Goal: Transaction & Acquisition: Purchase product/service

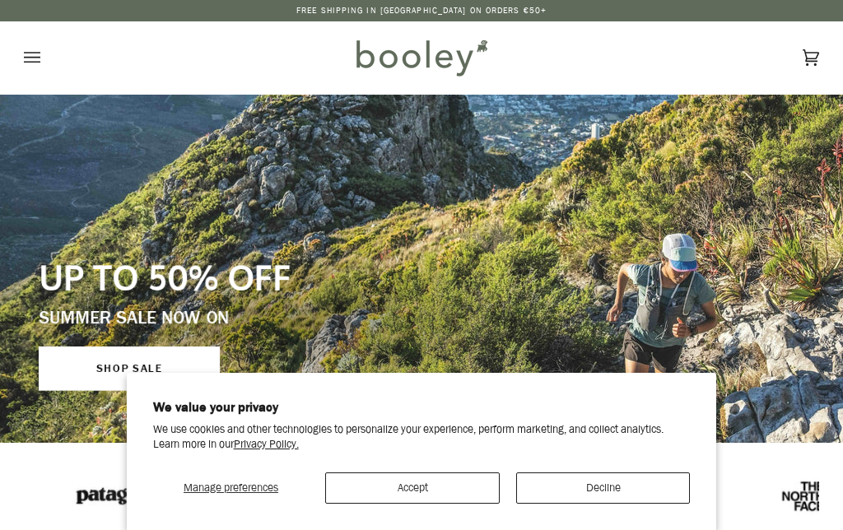
click at [423, 496] on button "Accept" at bounding box center [412, 488] width 175 height 31
click at [435, 474] on img at bounding box center [468, 494] width 66 height 40
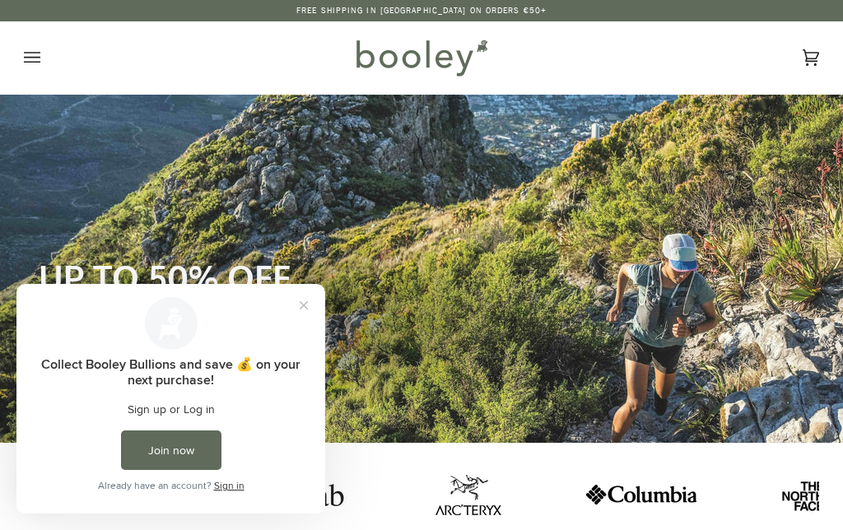
click at [26, 44] on button "Open menu" at bounding box center [48, 57] width 49 height 72
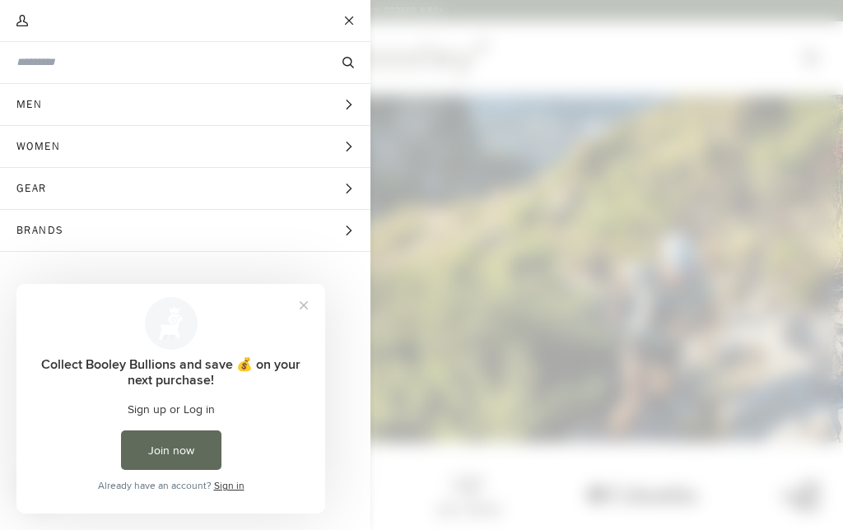
click at [105, 144] on button "Women Expand menu" at bounding box center [185, 147] width 371 height 42
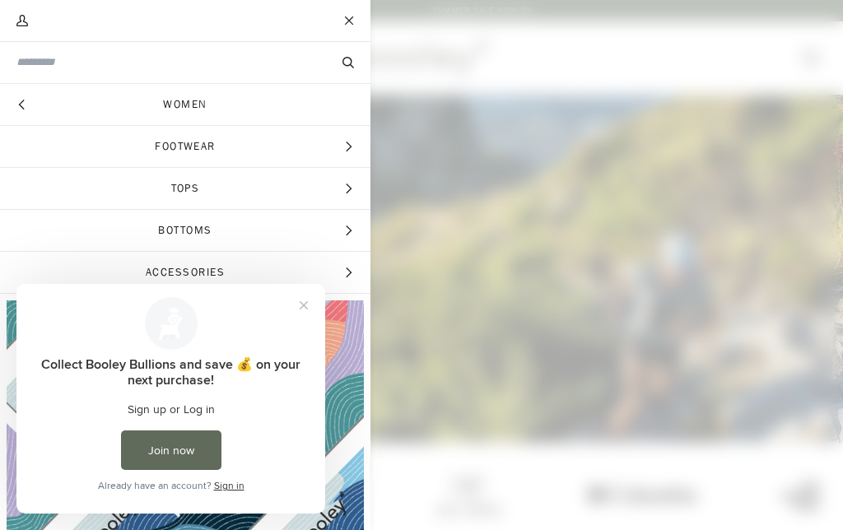
click at [216, 140] on span "Footwear" at bounding box center [185, 146] width 371 height 41
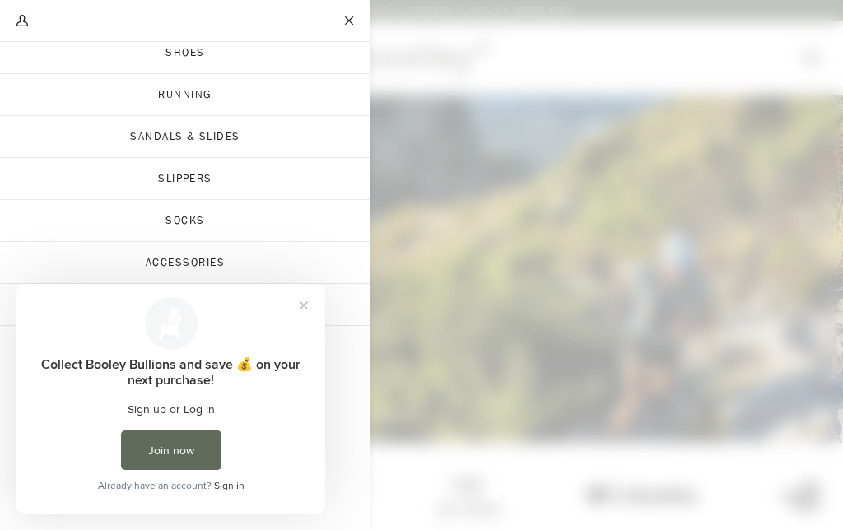
scroll to position [135, 0]
click at [339, 306] on link "Shop All" at bounding box center [185, 305] width 371 height 41
click at [307, 308] on button "Close prompt" at bounding box center [304, 306] width 30 height 30
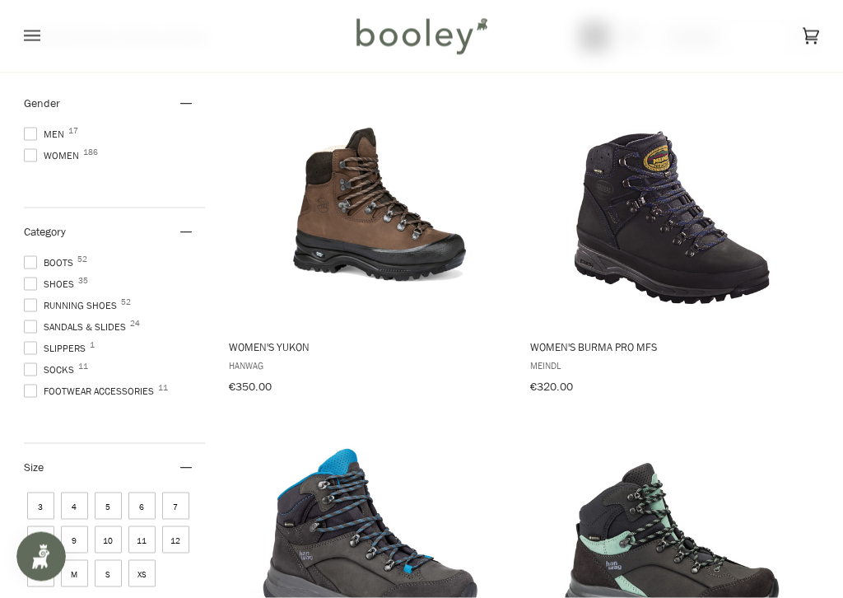
scroll to position [188, 0]
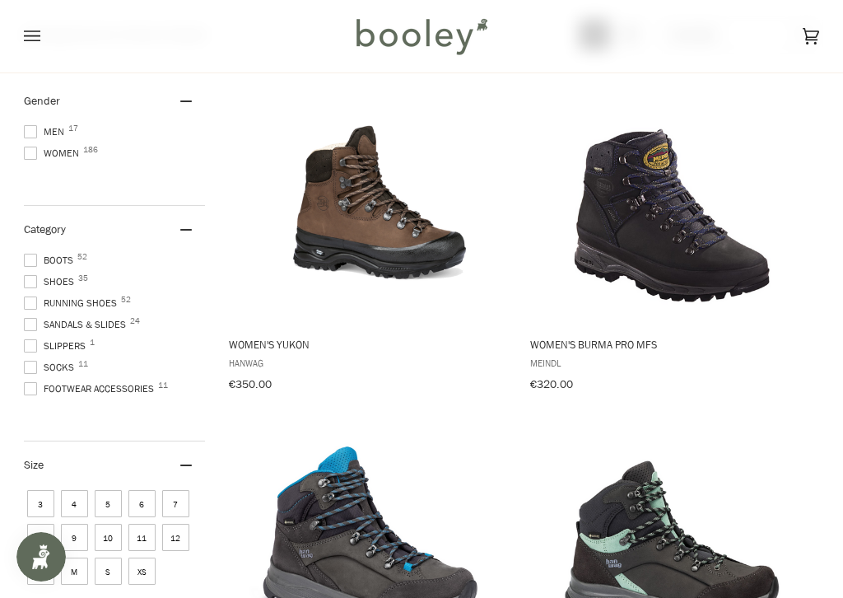
click at [77, 303] on span "Running Shoes 52" at bounding box center [73, 303] width 98 height 15
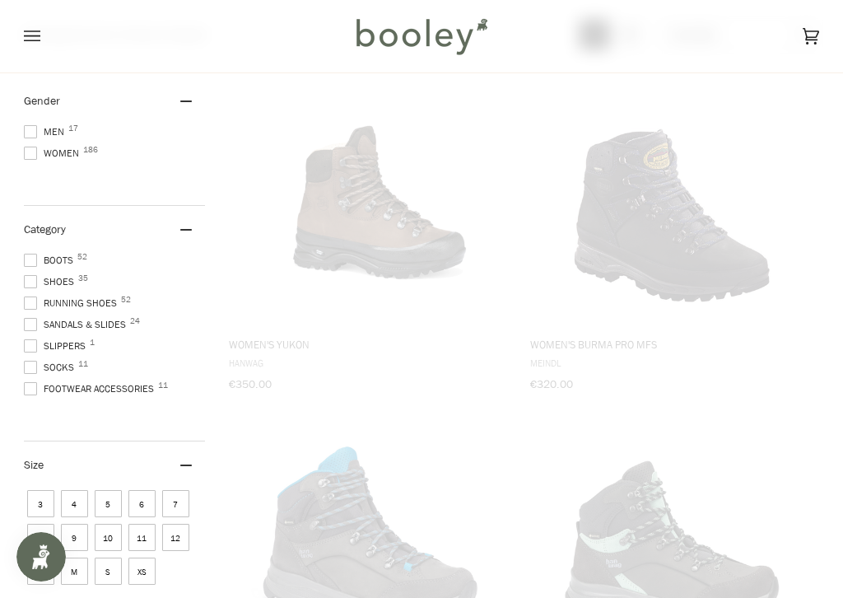
scroll to position [182, 0]
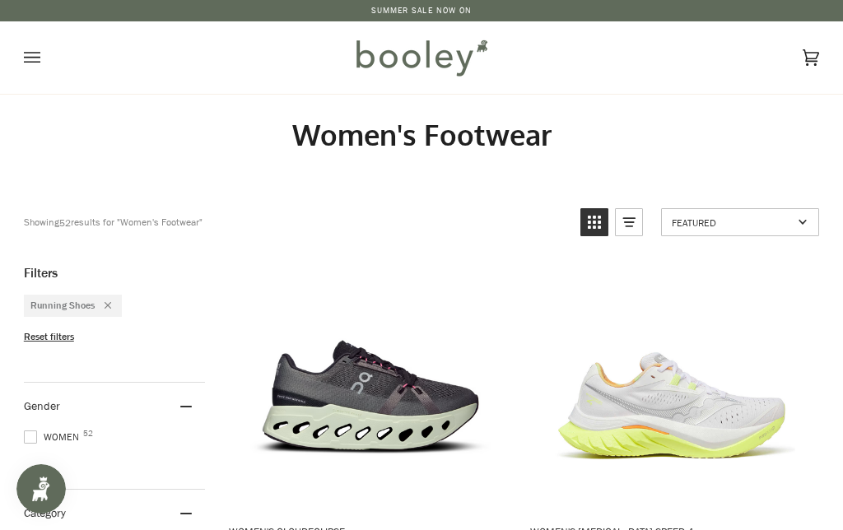
click at [423, 44] on img at bounding box center [421, 58] width 144 height 48
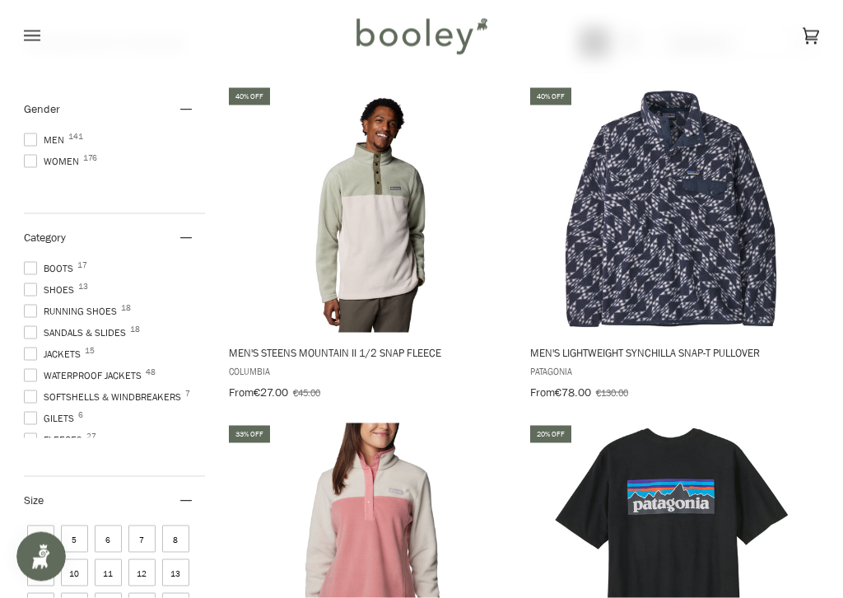
scroll to position [449, 0]
click at [86, 315] on span "Running Shoes 18" at bounding box center [73, 310] width 98 height 15
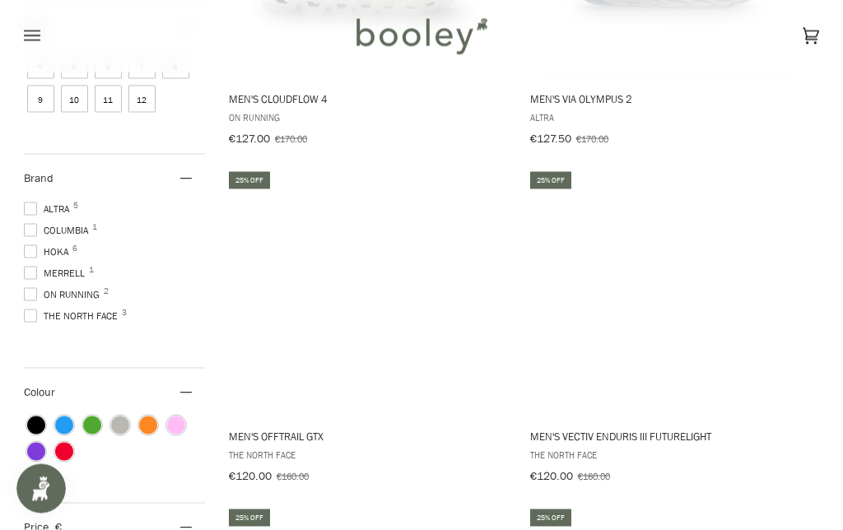
scroll to position [1039, 0]
